Goal: Task Accomplishment & Management: Use online tool/utility

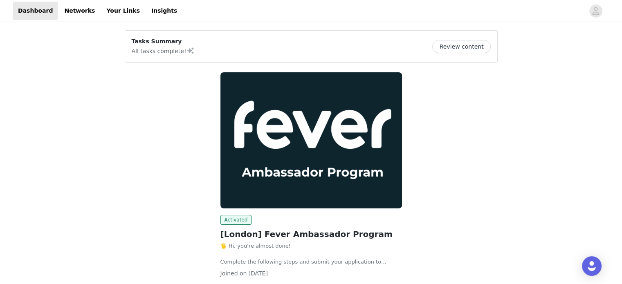
scroll to position [54, 0]
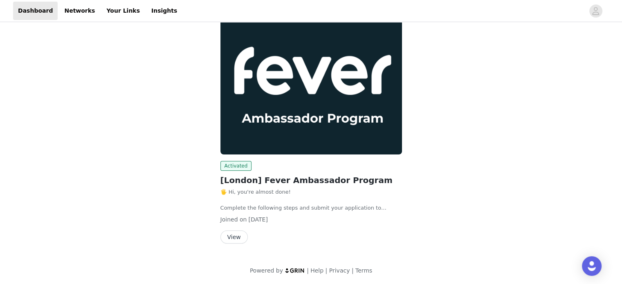
click at [233, 233] on button "View" at bounding box center [234, 237] width 27 height 13
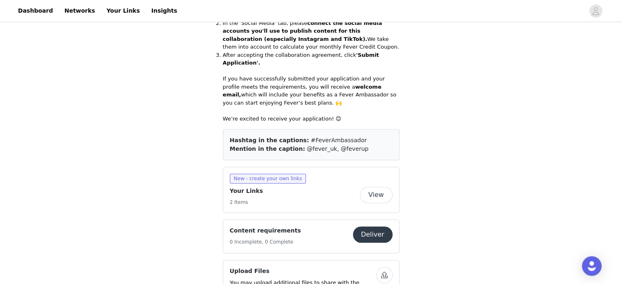
scroll to position [368, 0]
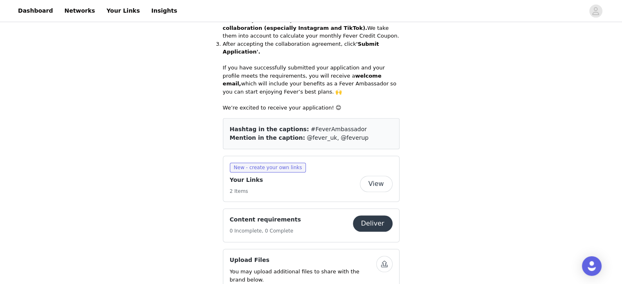
click at [380, 176] on button "View" at bounding box center [376, 184] width 33 height 16
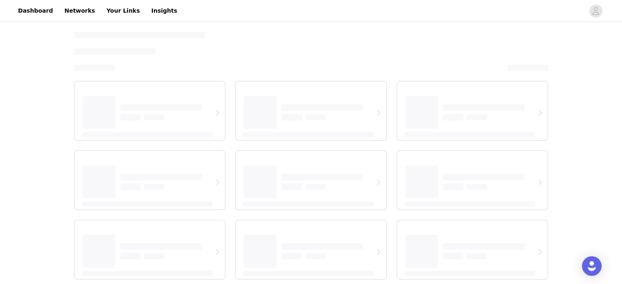
select select "12"
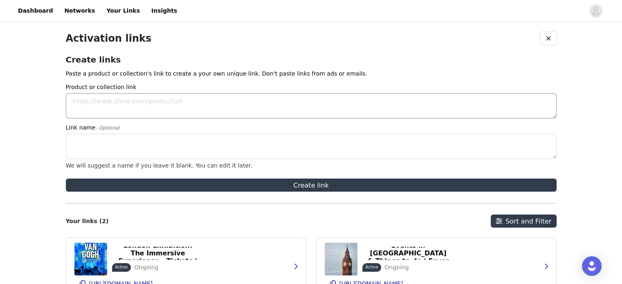
click at [141, 101] on textarea "Product or collection link" at bounding box center [311, 105] width 491 height 25
paste textarea "[URL][DOMAIN_NAME]"
type textarea "[URL][DOMAIN_NAME]"
click at [103, 144] on textarea "Link name - Optional" at bounding box center [311, 146] width 491 height 25
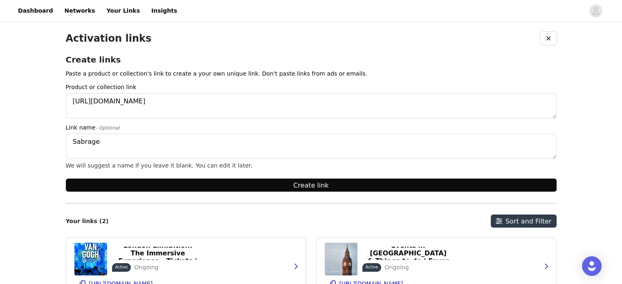
type textarea "Sabrage"
click at [195, 184] on button "Create link" at bounding box center [311, 185] width 491 height 13
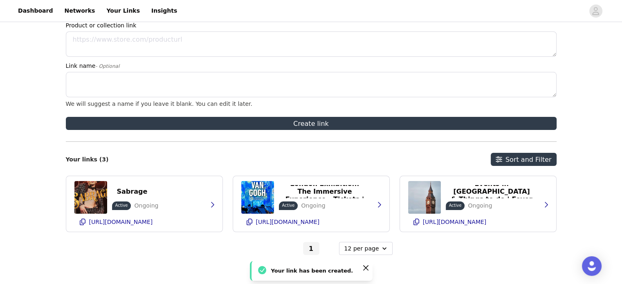
scroll to position [64, 0]
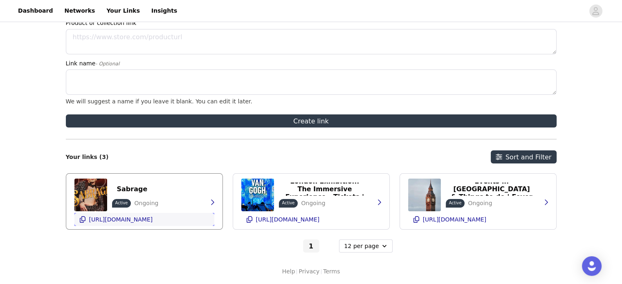
drag, startPoint x: 197, startPoint y: 222, endPoint x: 86, endPoint y: 222, distance: 110.9
click at [86, 222] on button "[URL][DOMAIN_NAME]" at bounding box center [144, 219] width 140 height 13
